Goal: Information Seeking & Learning: Learn about a topic

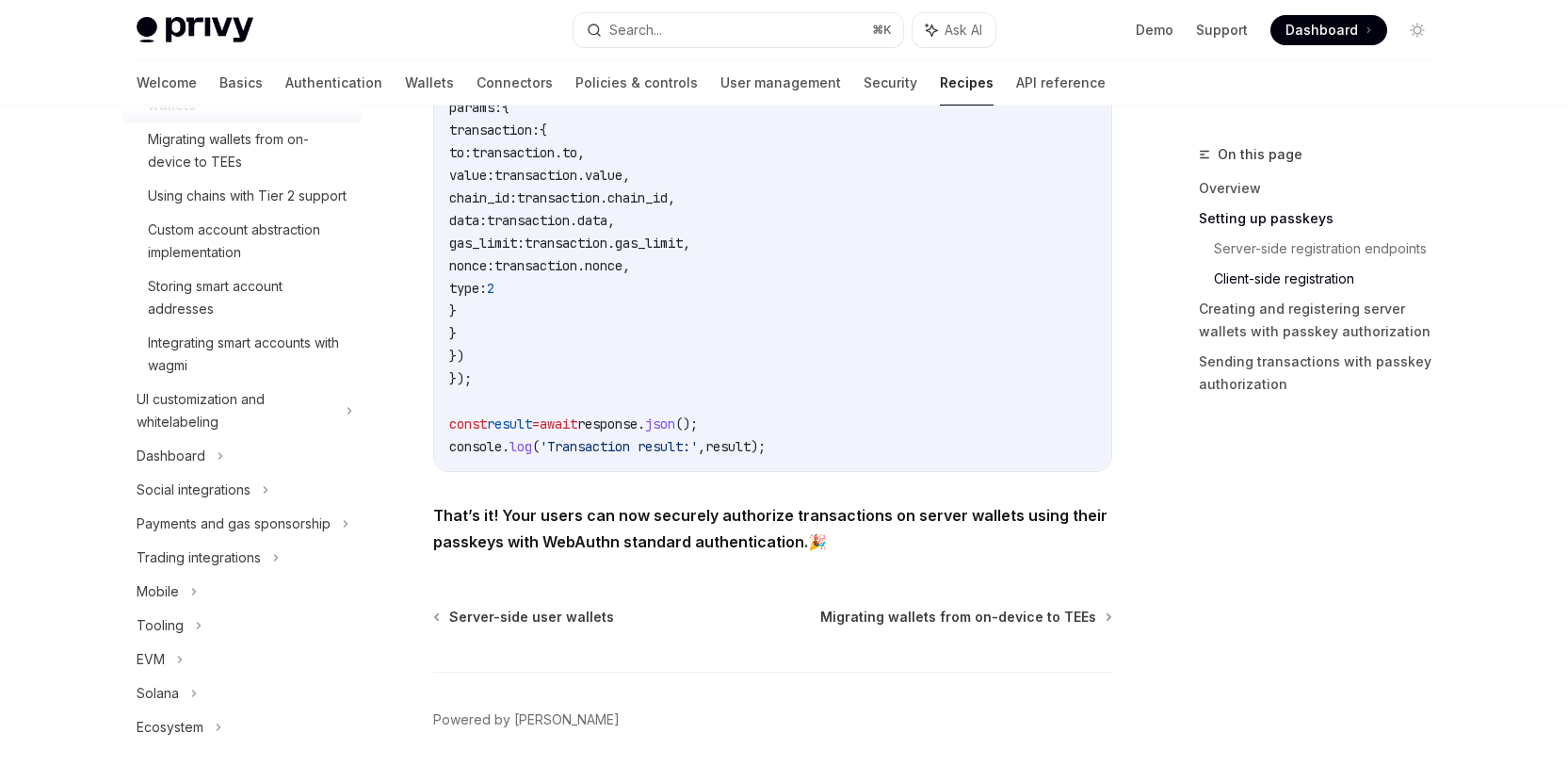
scroll to position [426, 0]
click at [195, 625] on icon at bounding box center [198, 625] width 8 height 23
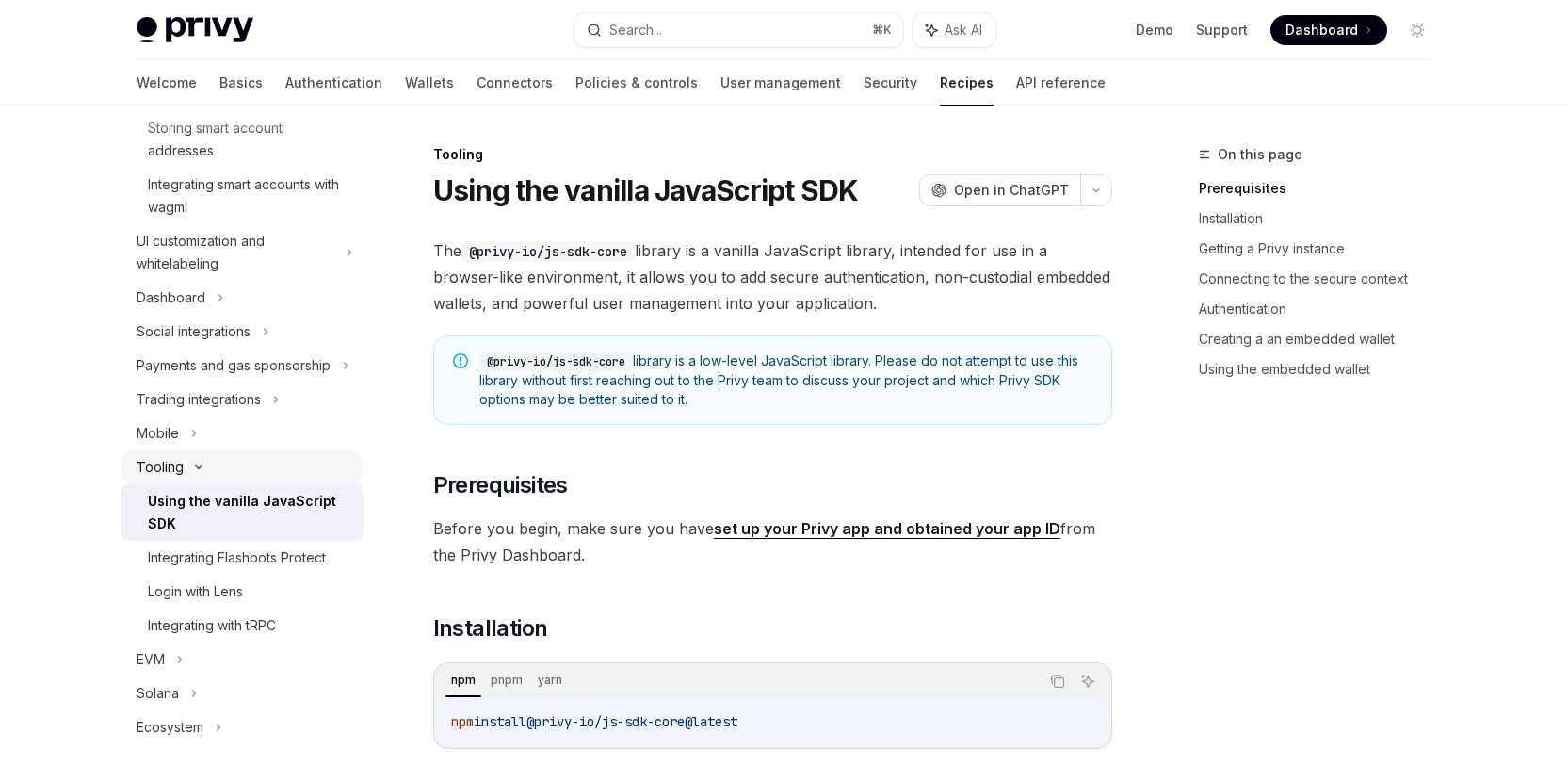
scroll to position [584, 0]
click at [181, 692] on div "Solana" at bounding box center [242, 694] width 241 height 34
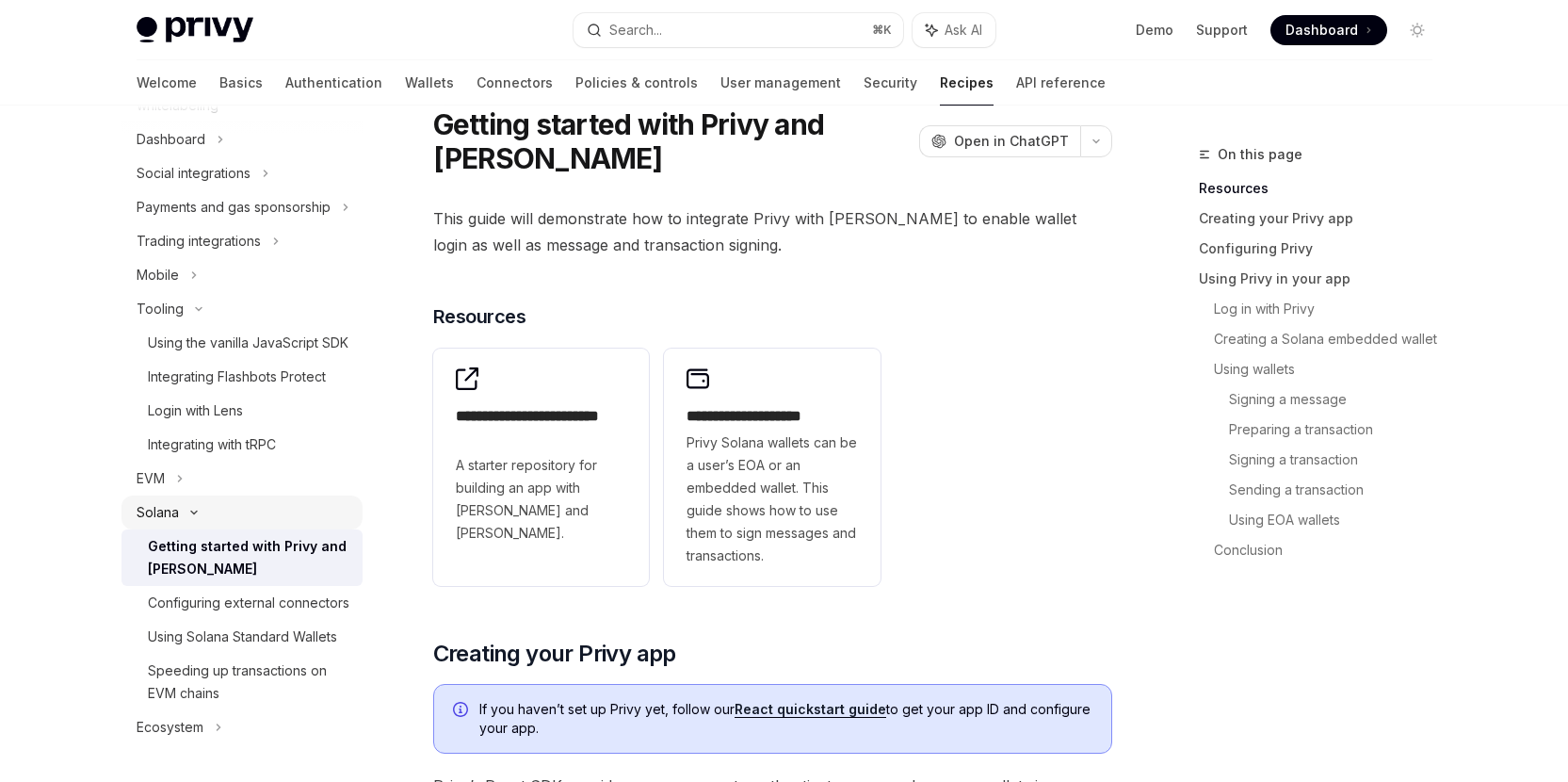
scroll to position [71, 0]
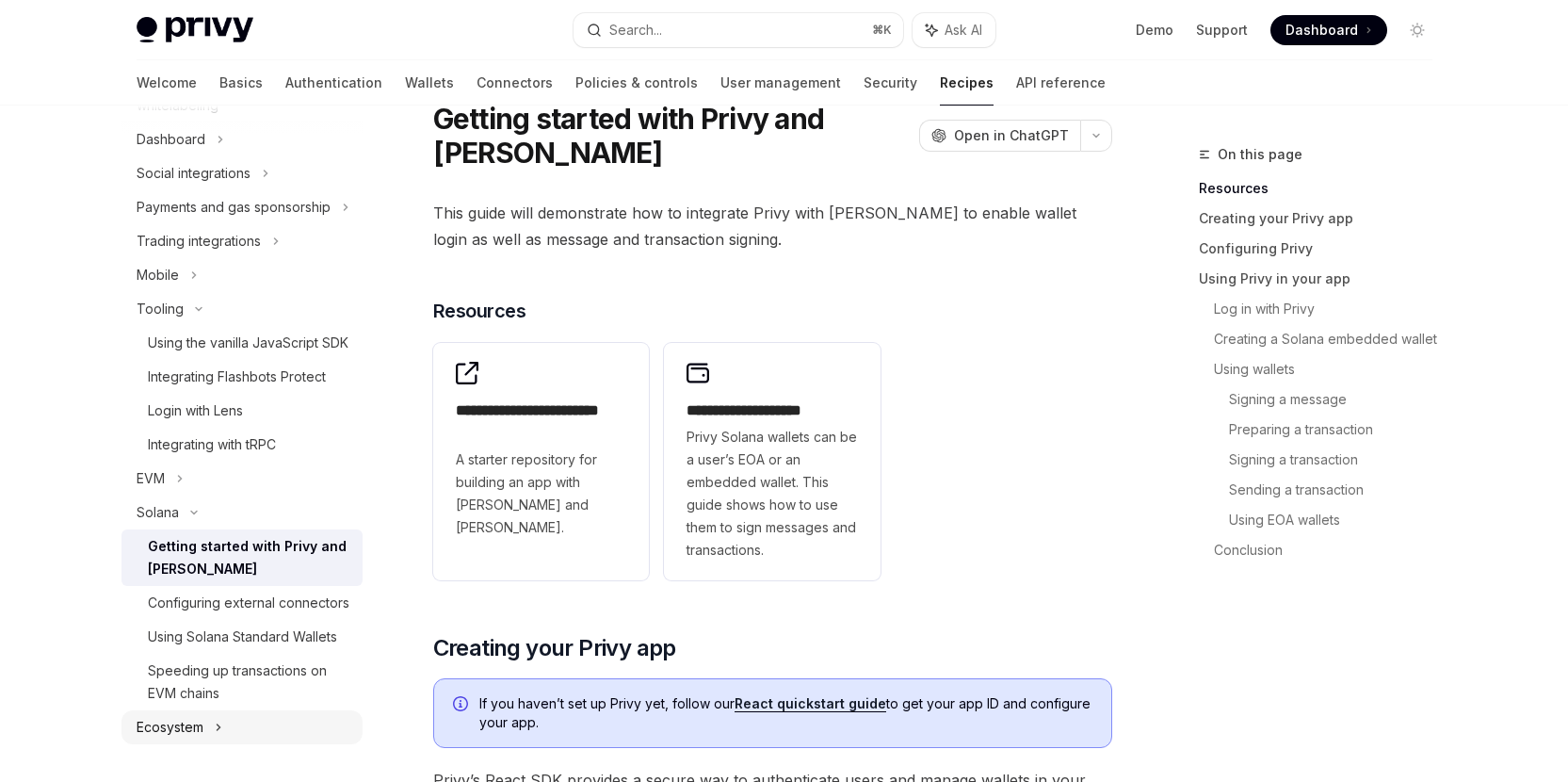
click at [209, 726] on div "Ecosystem" at bounding box center [242, 727] width 241 height 34
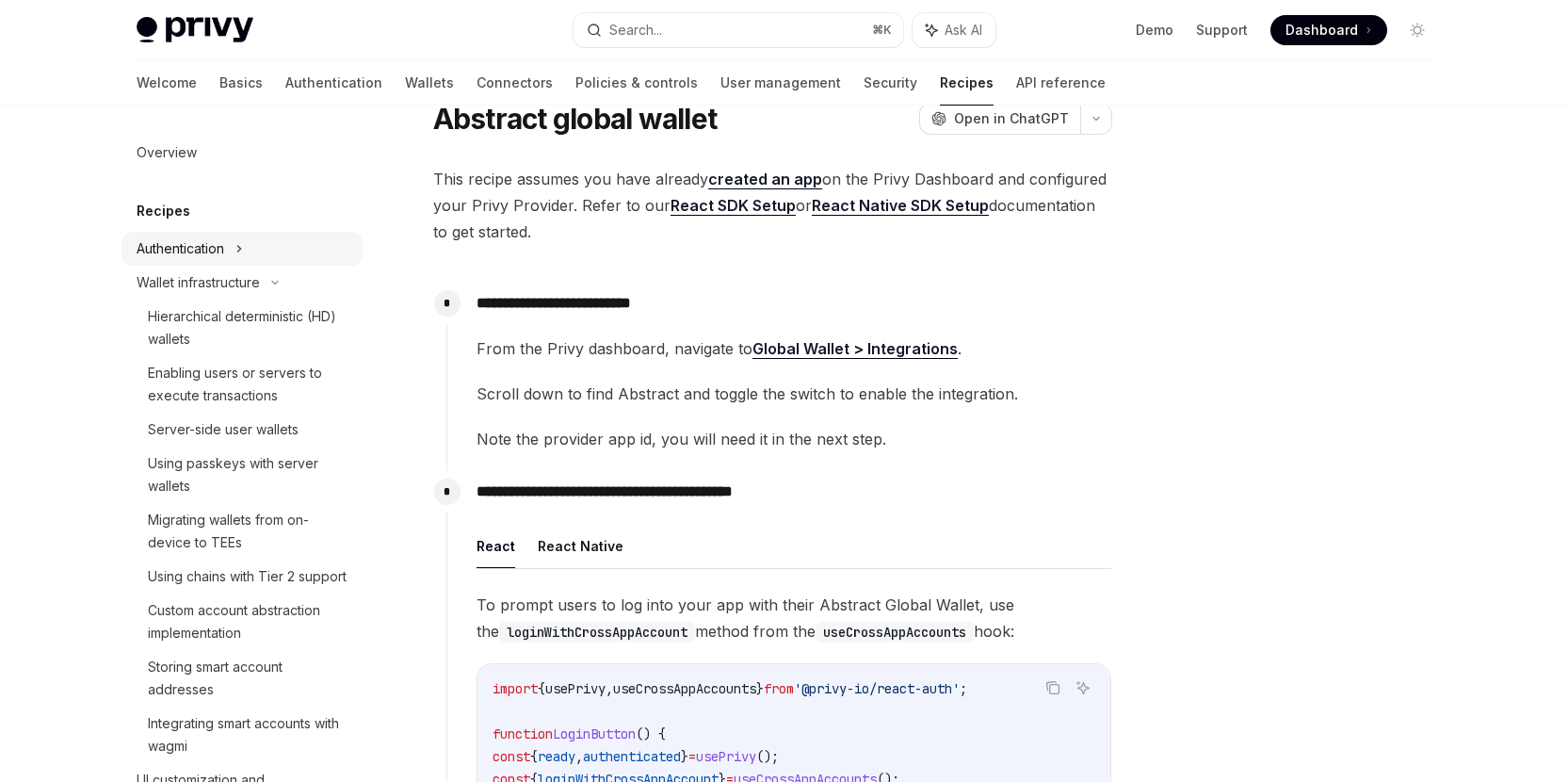
click at [229, 241] on div "Authentication" at bounding box center [242, 249] width 241 height 34
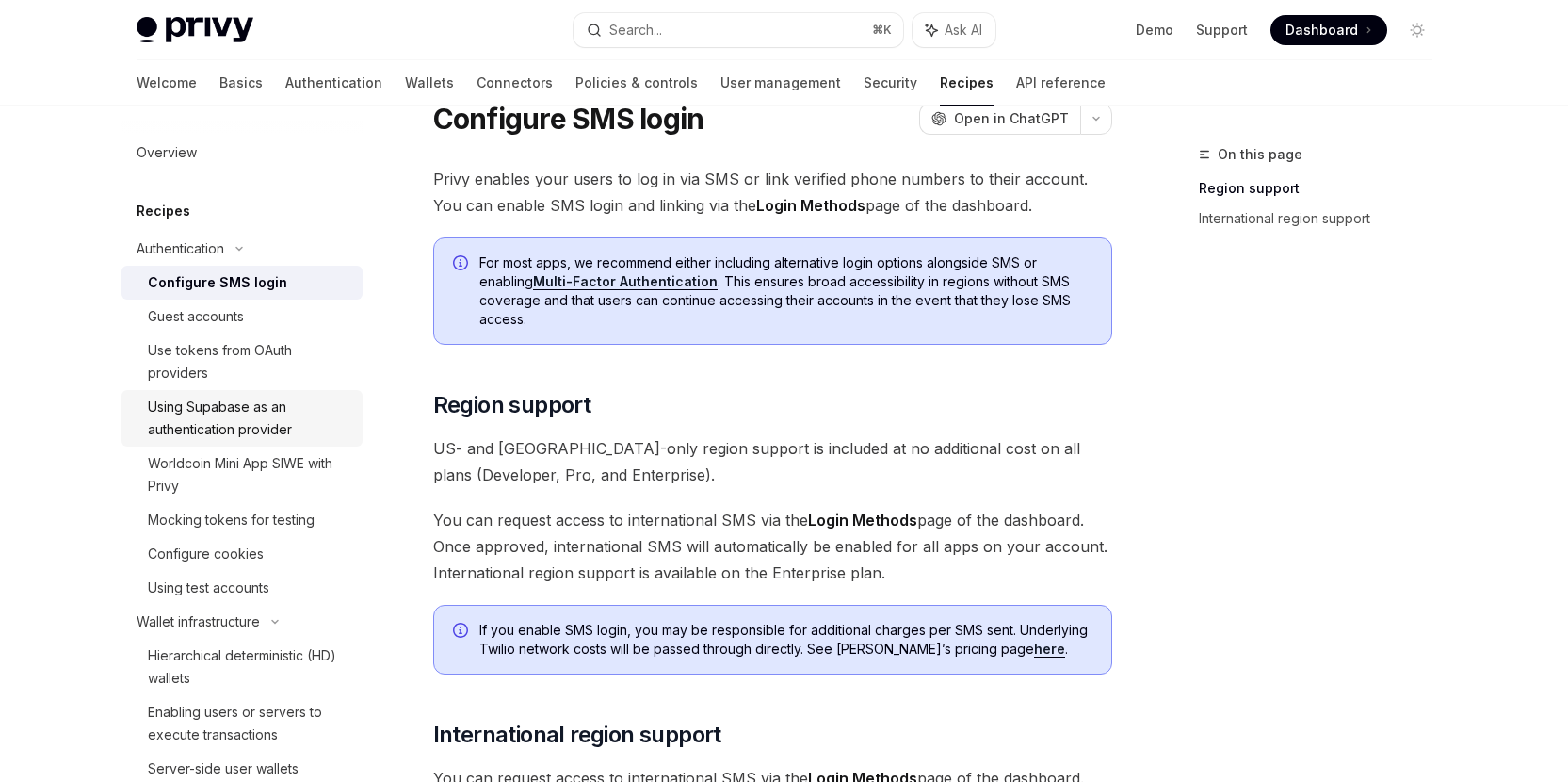
click at [266, 423] on div "Using Supabase as an authentication provider" at bounding box center [250, 419] width 203 height 46
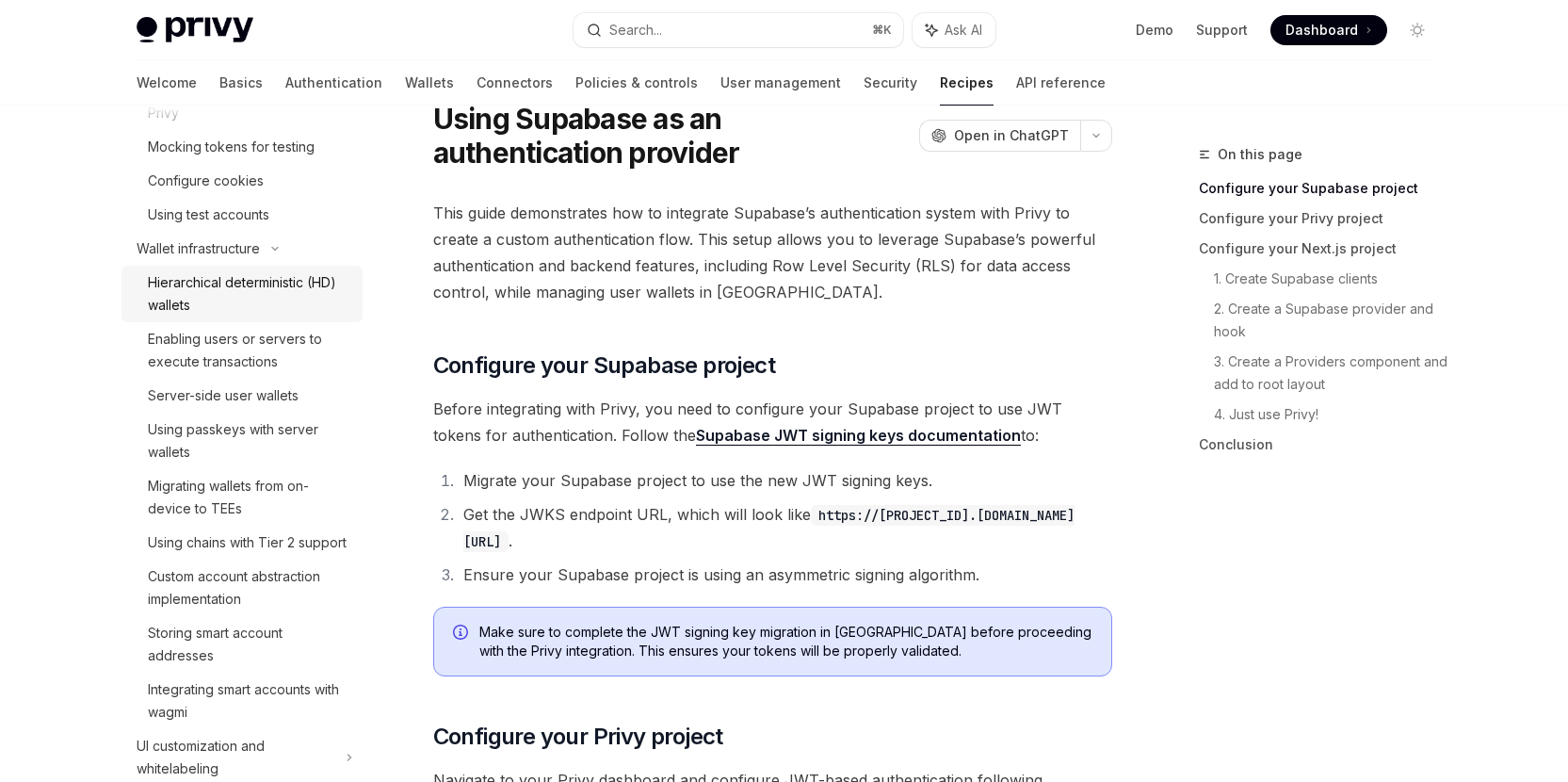
scroll to position [392, 0]
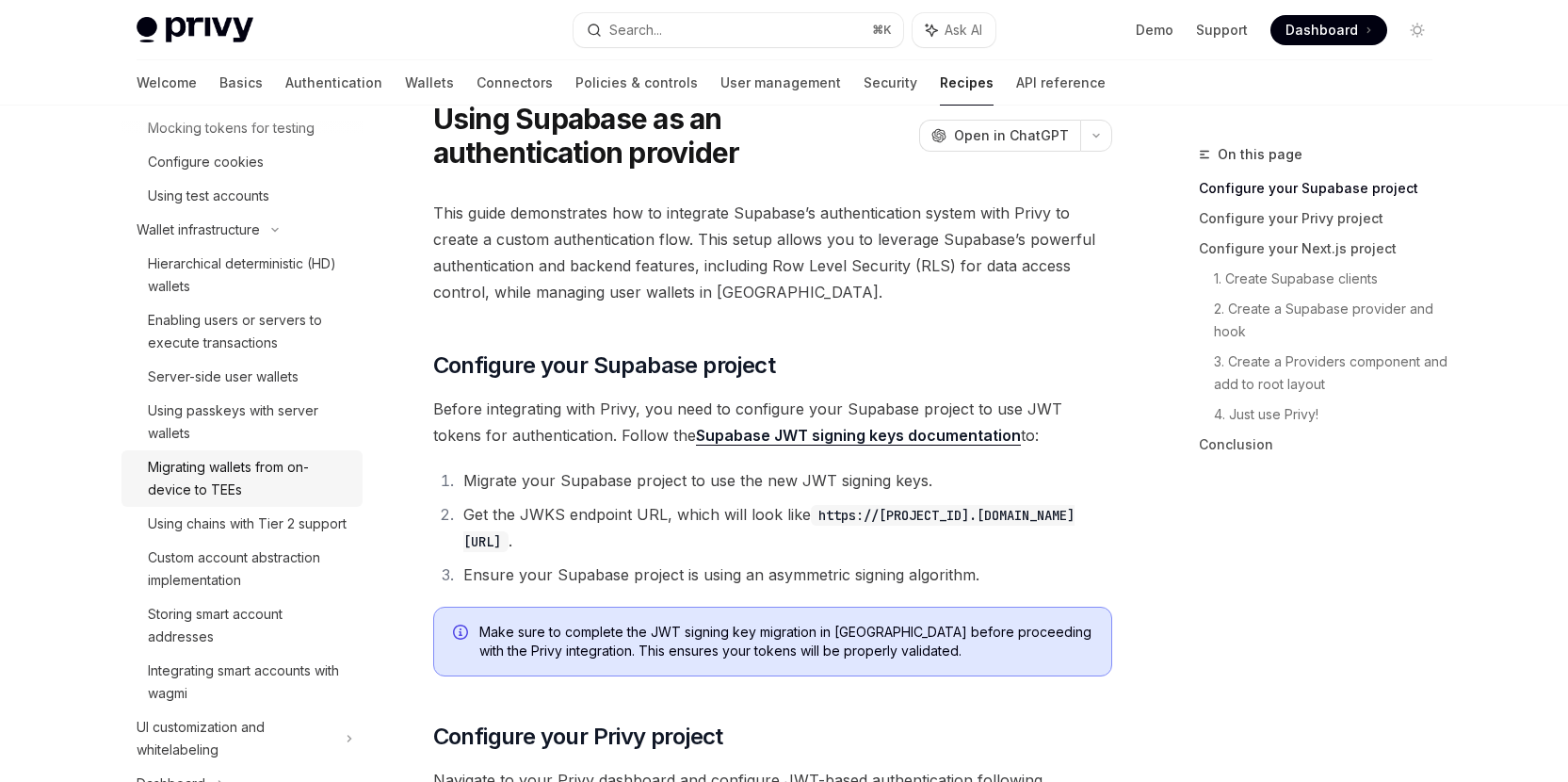
click at [261, 482] on div "Migrating wallets from on-device to TEEs" at bounding box center [250, 478] width 203 height 46
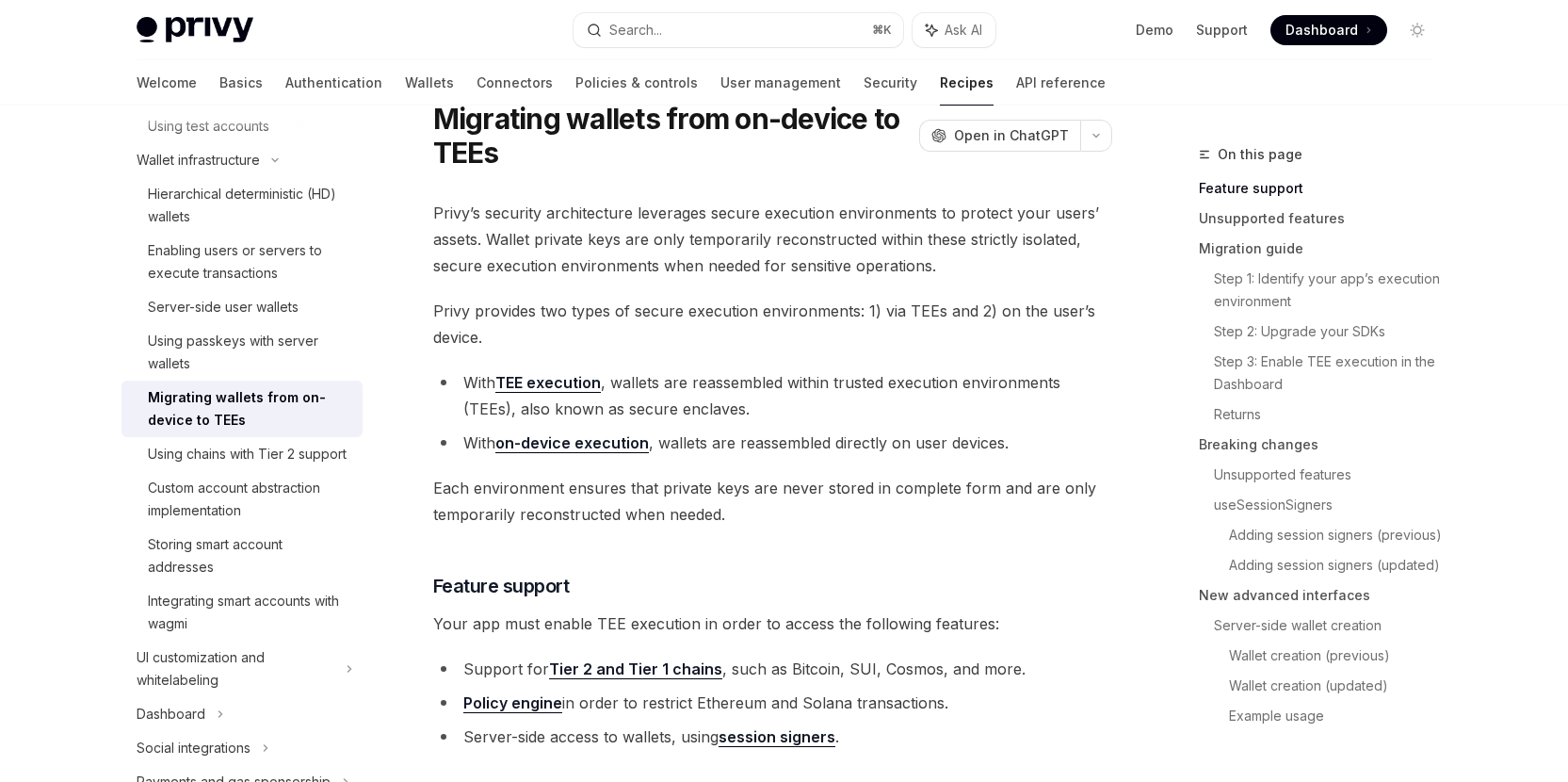
scroll to position [466, 0]
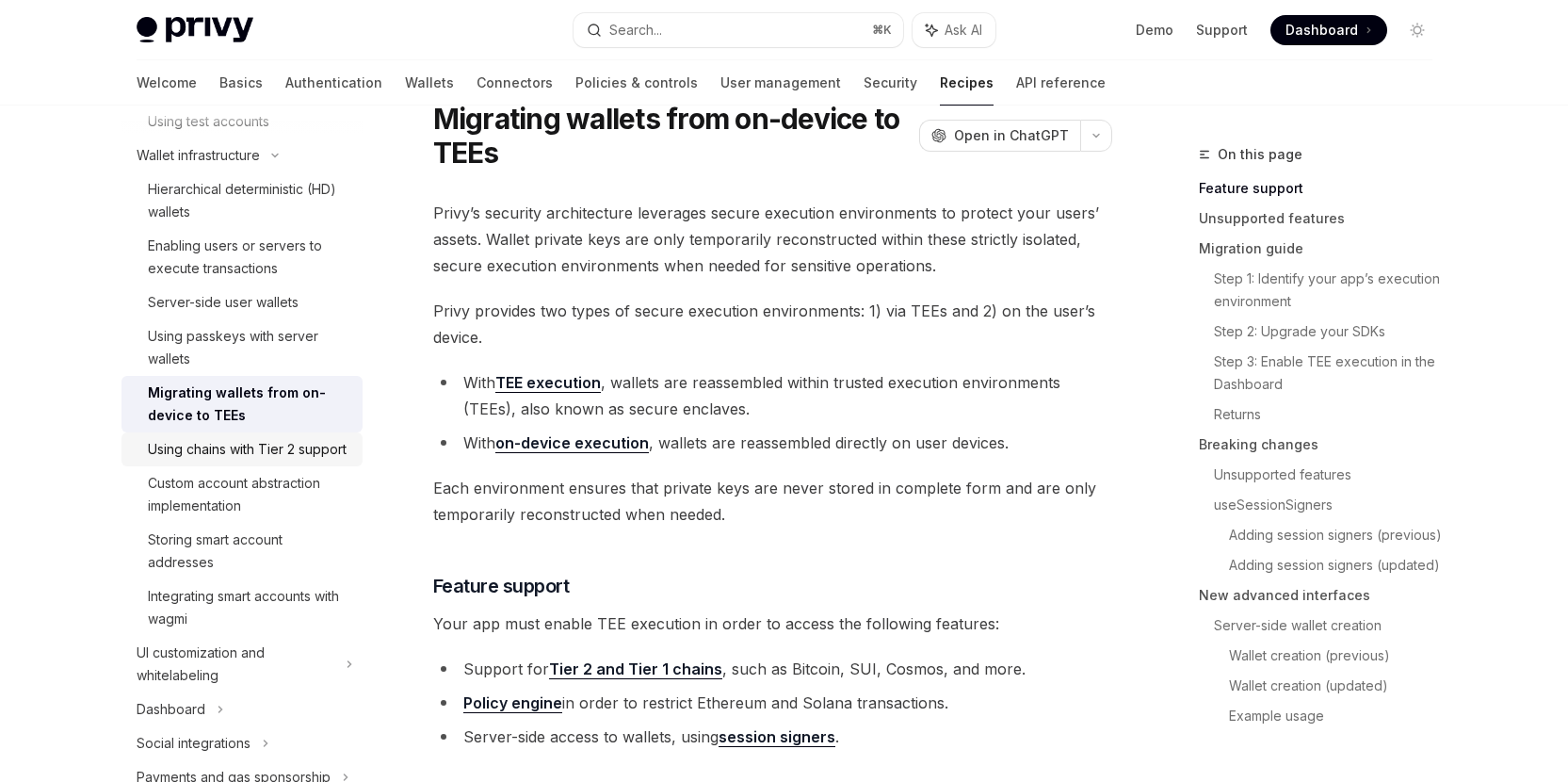
click at [271, 456] on div "Using chains with Tier 2 support" at bounding box center [247, 449] width 198 height 23
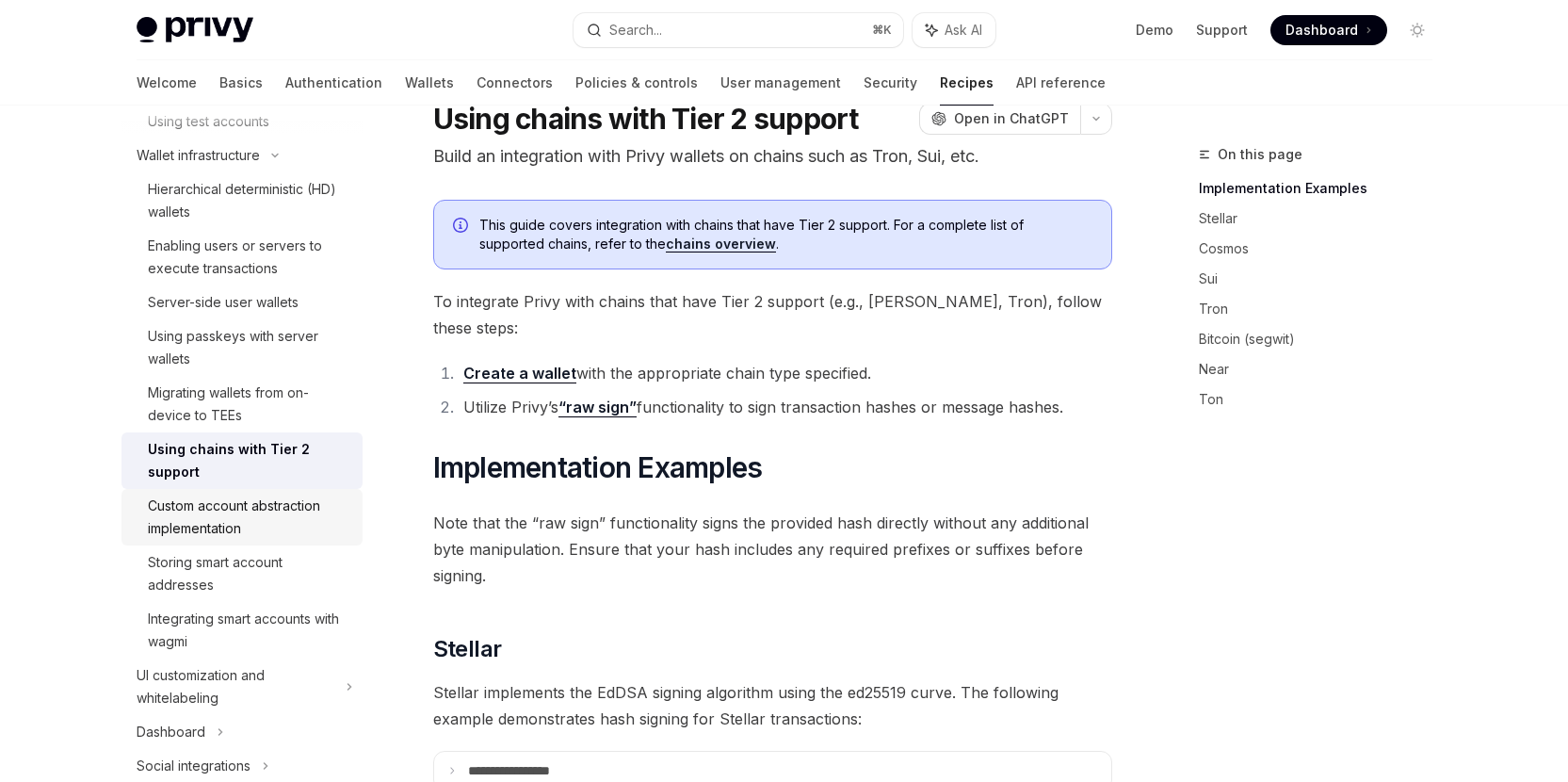
click at [262, 530] on div "Custom account abstraction implementation" at bounding box center [250, 517] width 203 height 46
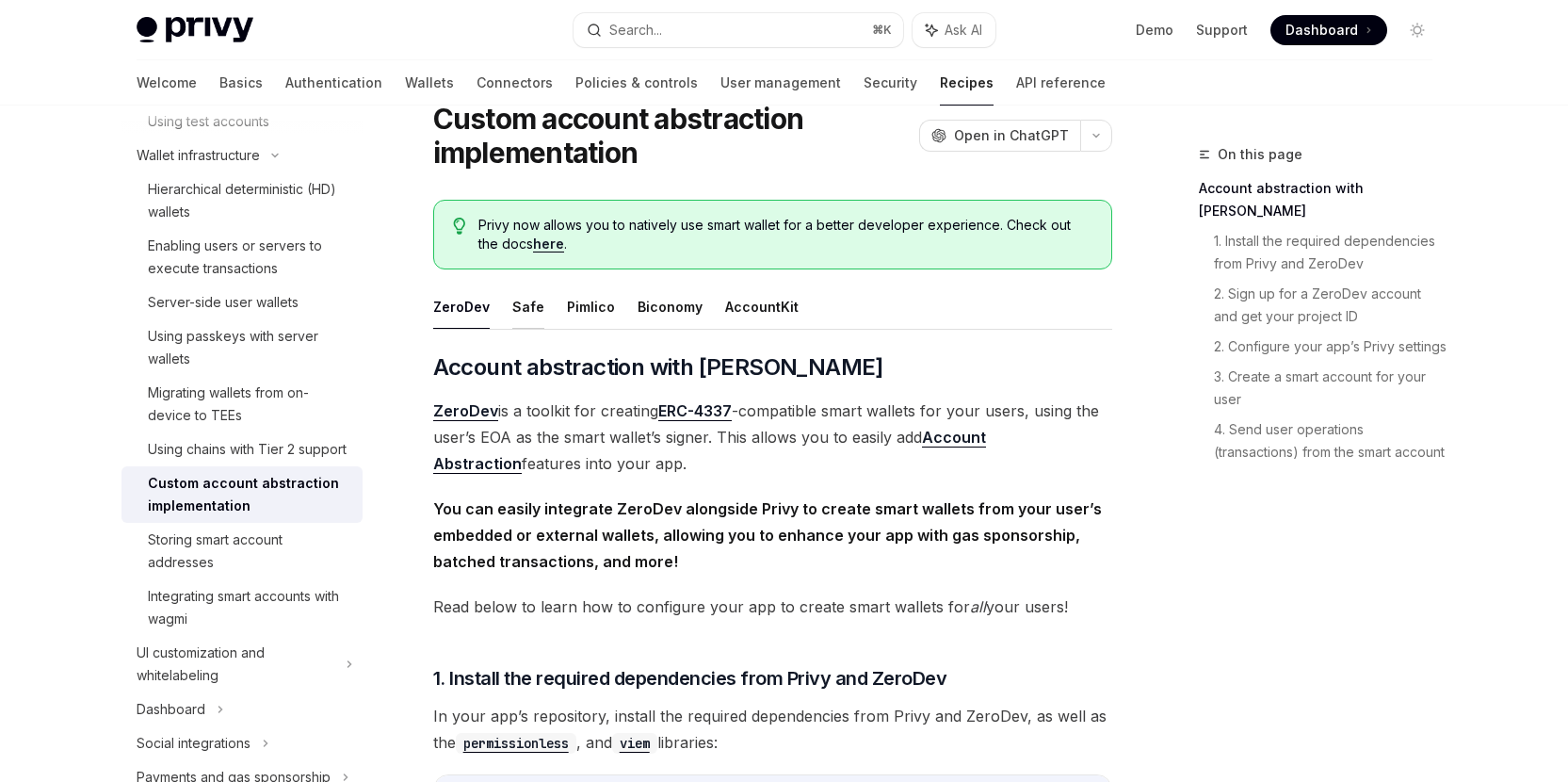
click at [518, 300] on button "Safe" at bounding box center [529, 307] width 32 height 45
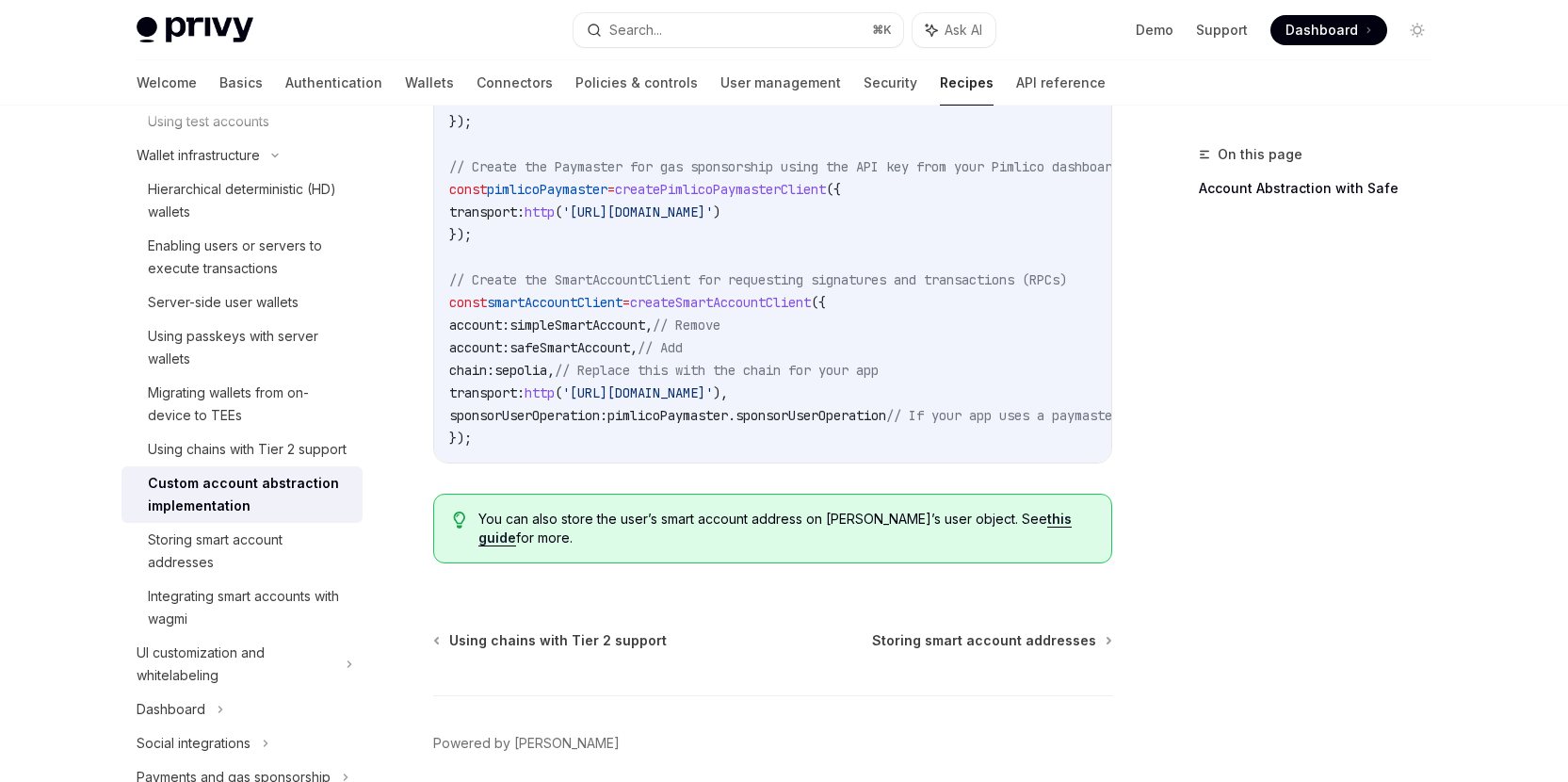
scroll to position [1508, 0]
click at [256, 564] on div "Storing smart account addresses" at bounding box center [250, 551] width 203 height 46
type textarea "*"
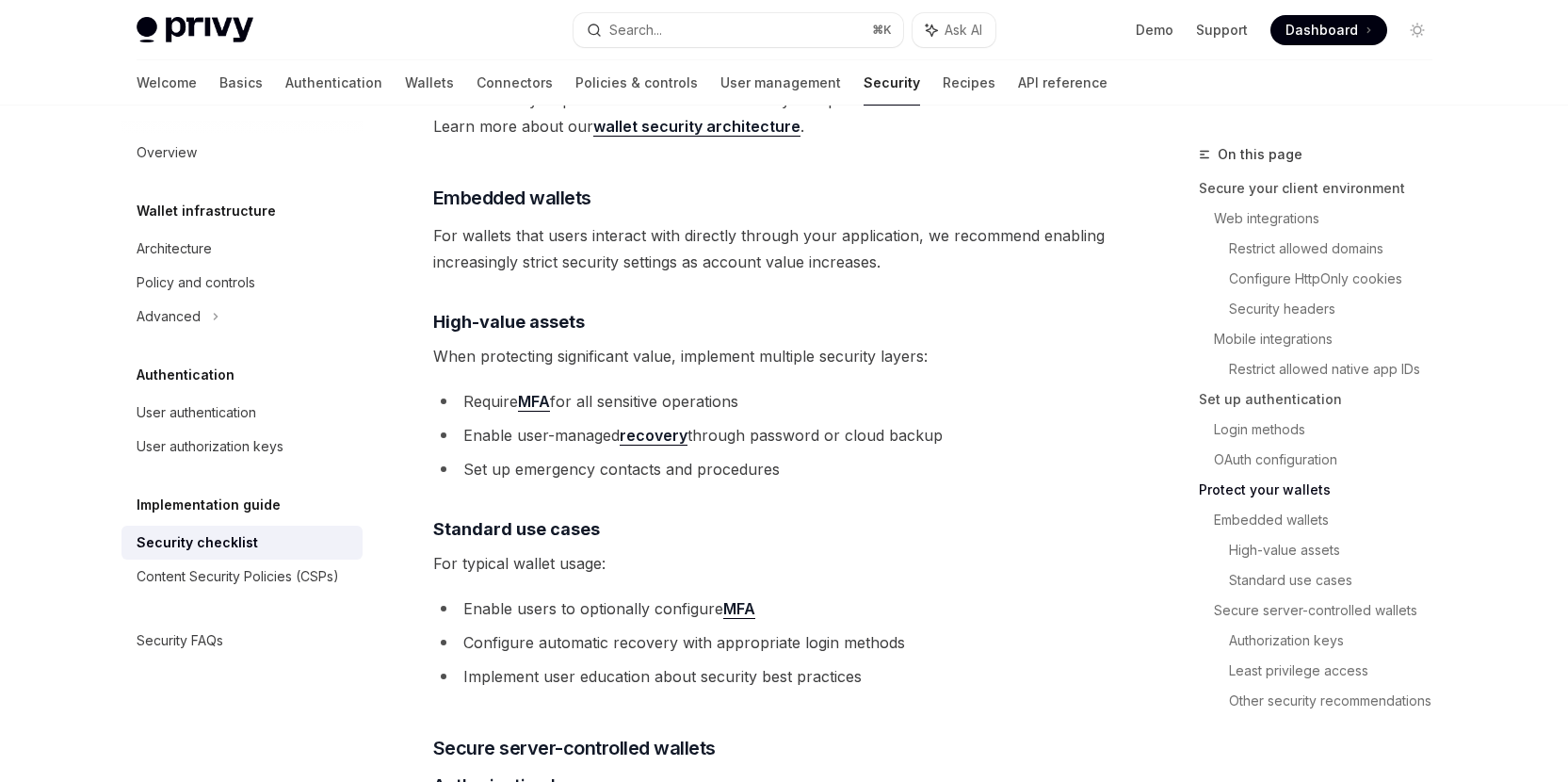
scroll to position [2454, 0]
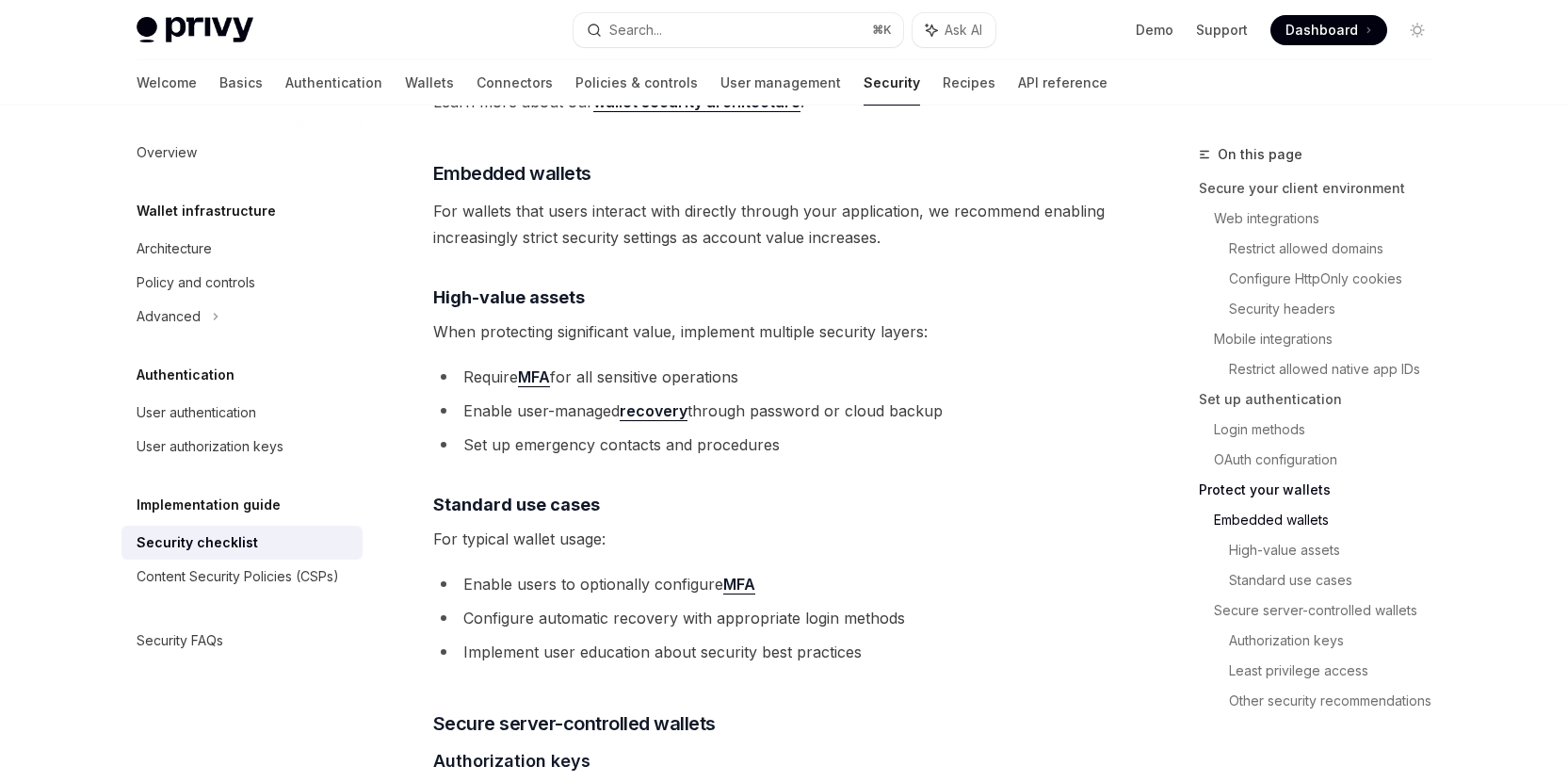
click at [819, 363] on li "Require MFA for all sensitive operations" at bounding box center [774, 377] width 680 height 27
drag, startPoint x: 784, startPoint y: 420, endPoint x: 451, endPoint y: 418, distance: 333.0
click at [451, 432] on li "Set up emergency contacts and procedures" at bounding box center [774, 445] width 680 height 27
click at [555, 439] on div "Privy is a powerful library that enables you to provision powerful non-custodia…" at bounding box center [774, 123] width 680 height 4681
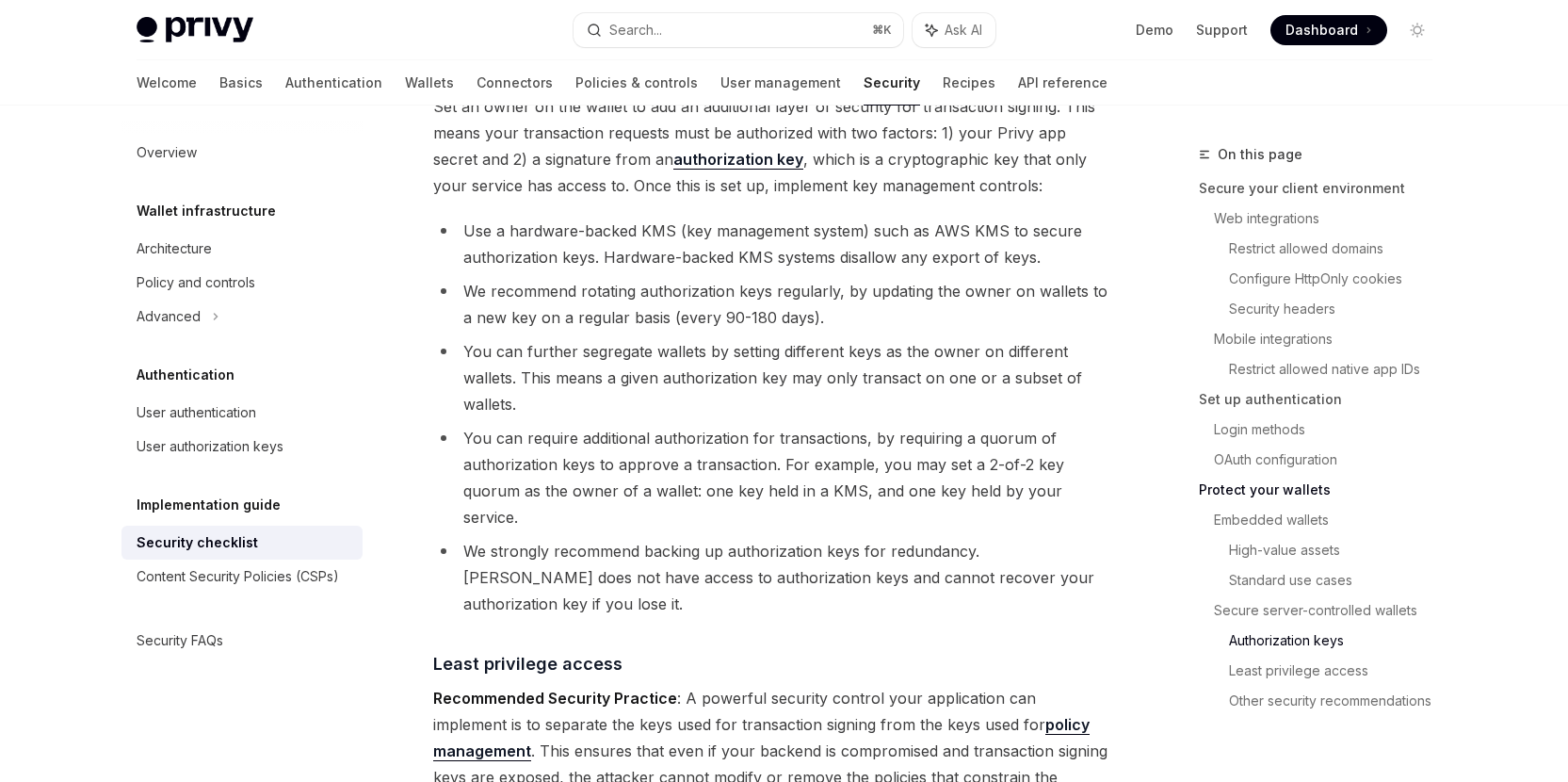
scroll to position [3217, 0]
